Goal: Transaction & Acquisition: Purchase product/service

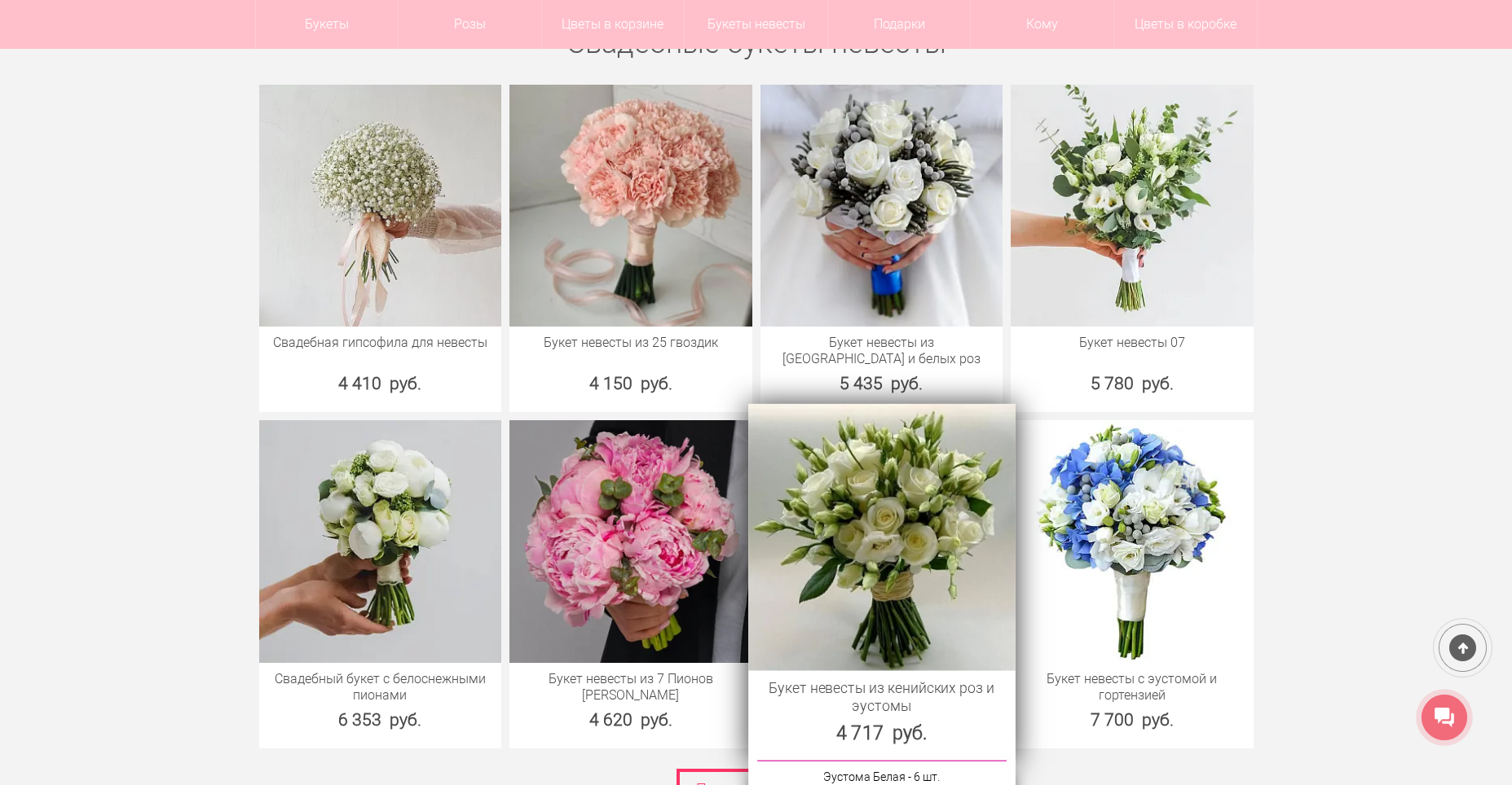
scroll to position [9121, 0]
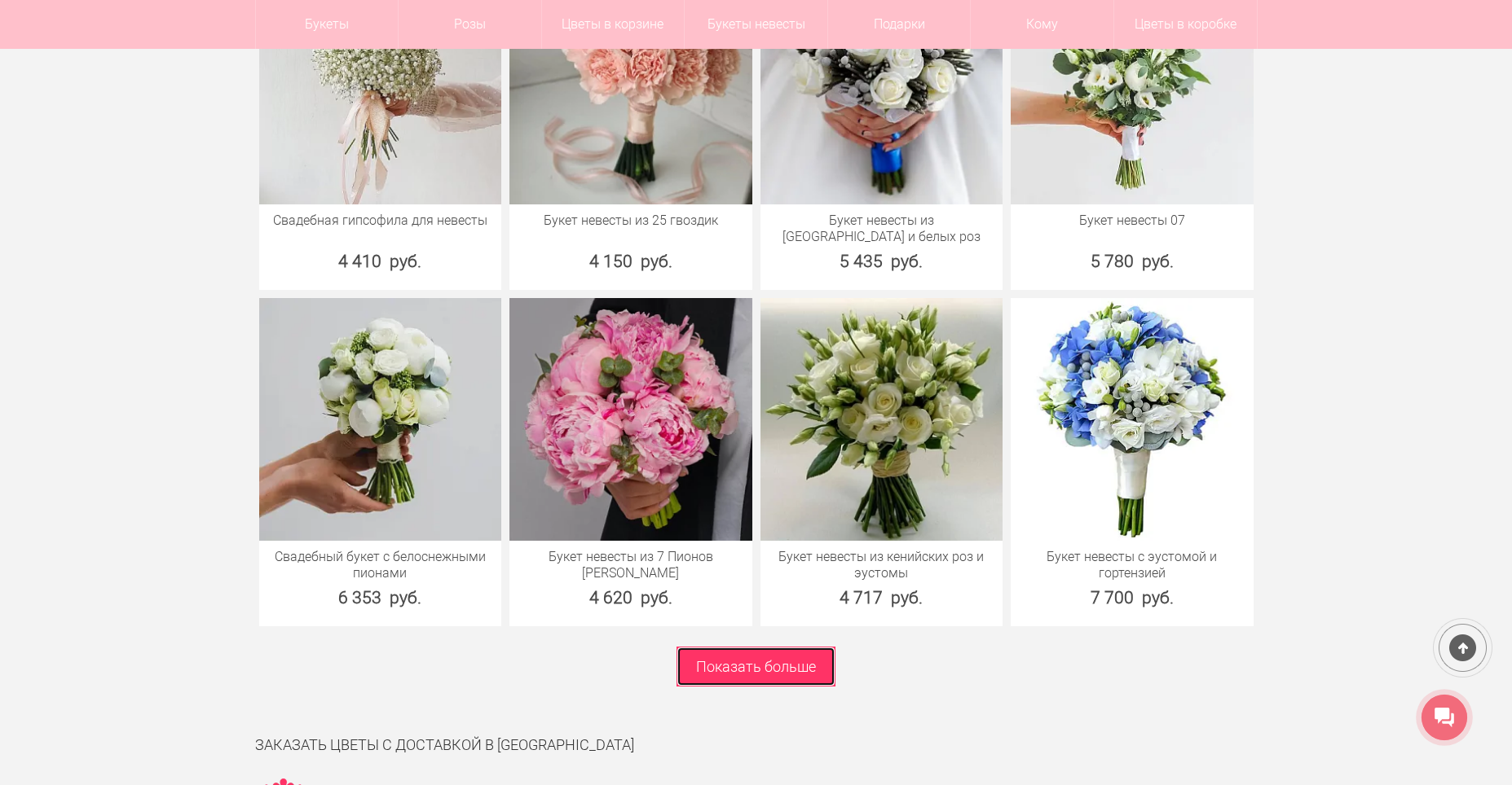
click at [730, 646] on link "Показать больше" at bounding box center [755, 666] width 159 height 40
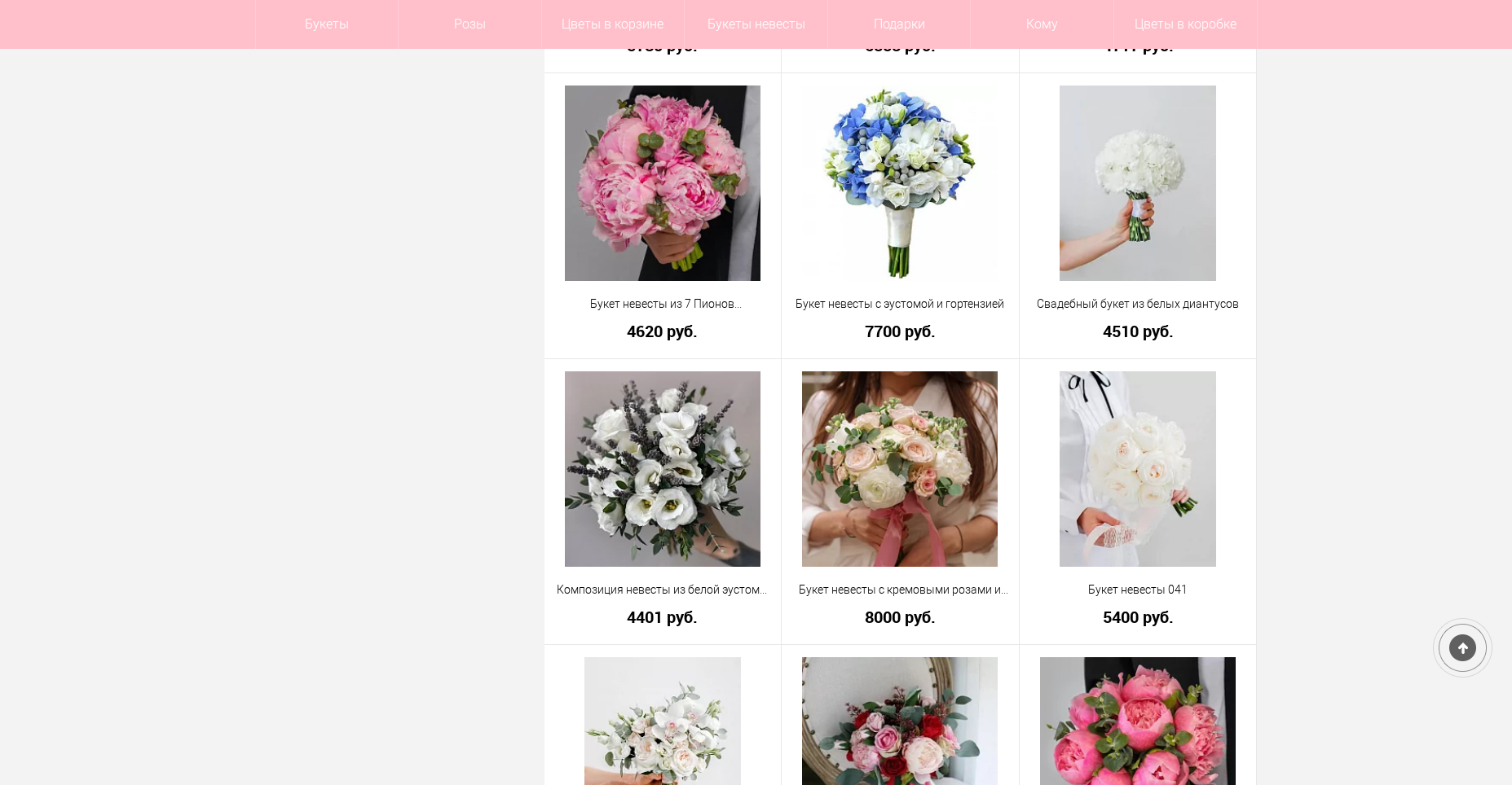
scroll to position [814, 0]
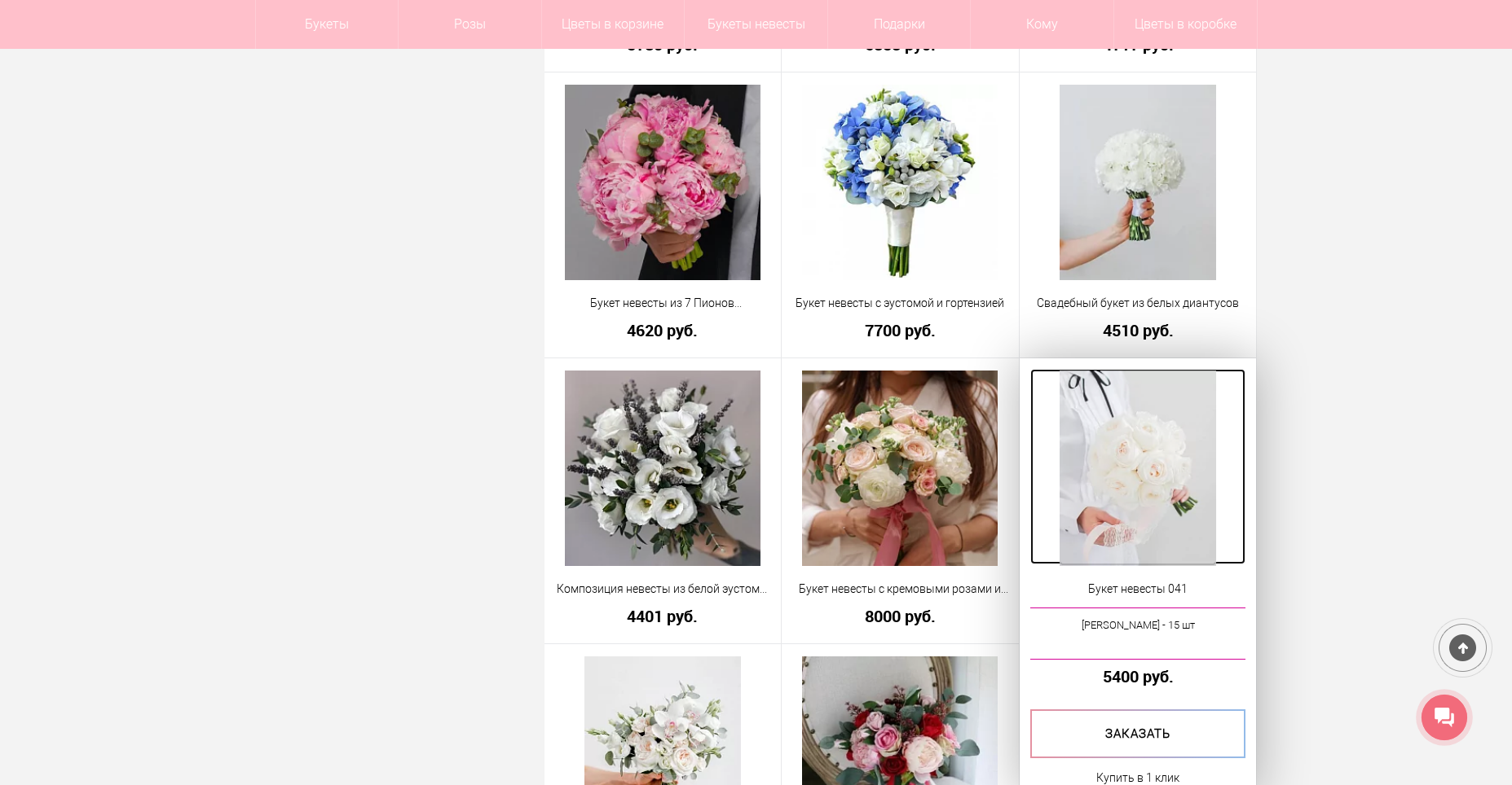
click at [1135, 431] on img at bounding box center [1137, 469] width 156 height 196
